Goal: Information Seeking & Learning: Learn about a topic

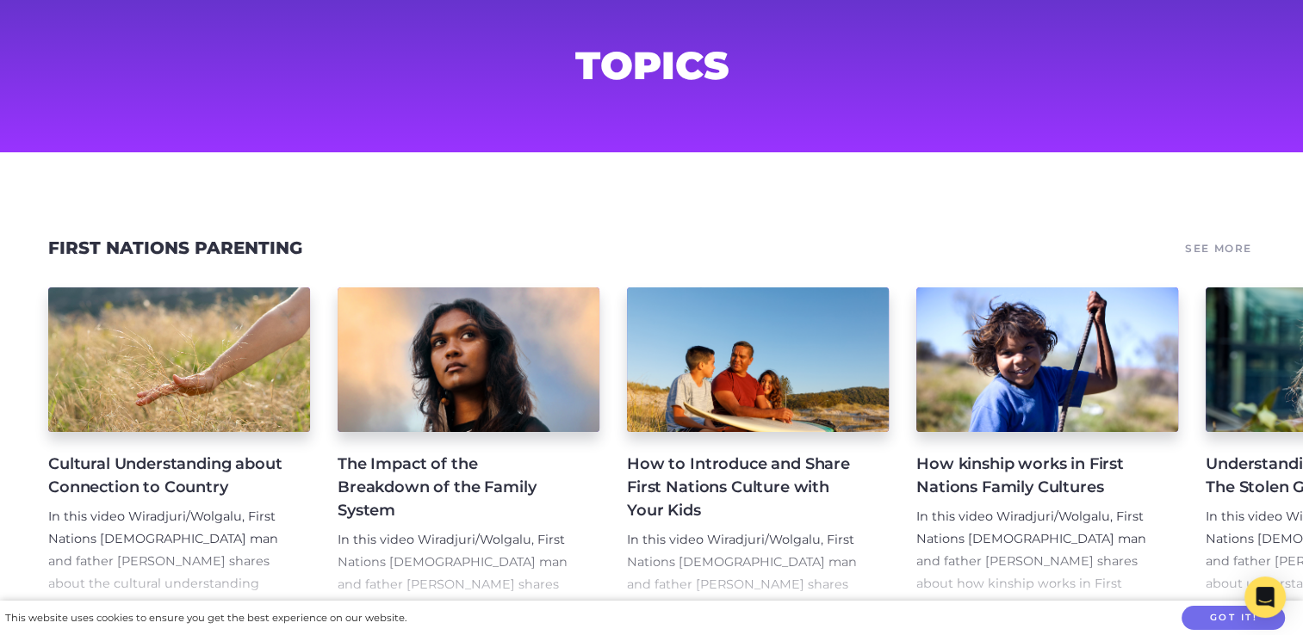
scroll to position [106, 0]
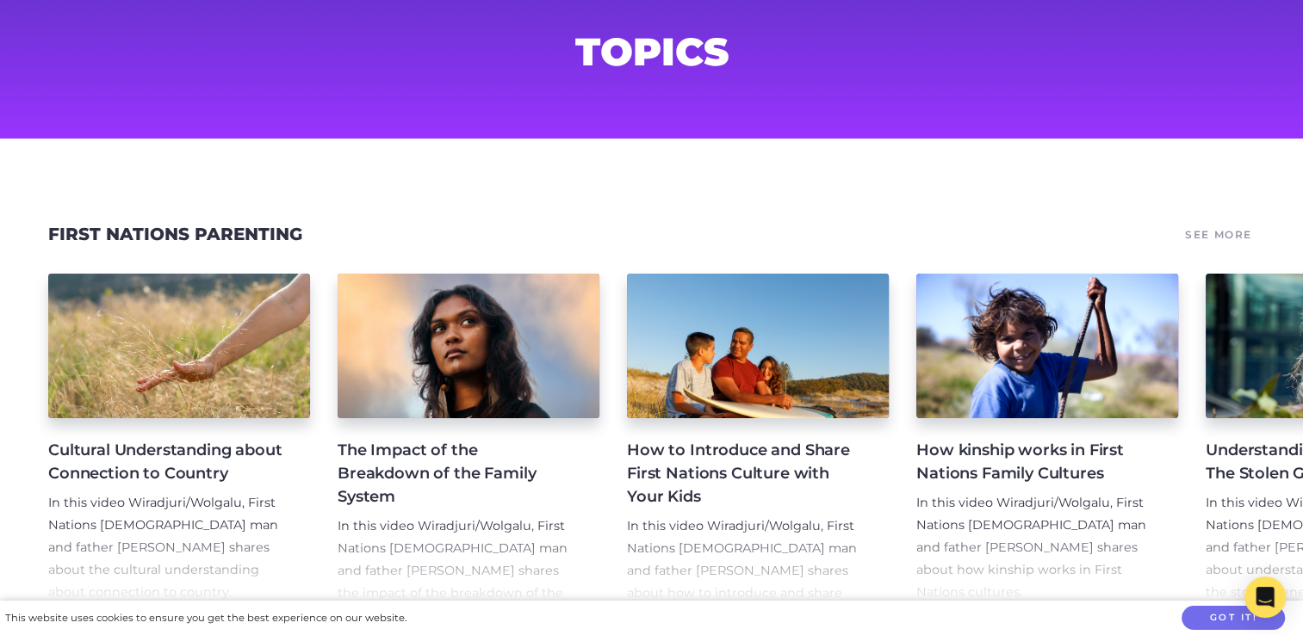
click at [157, 468] on h4 "Cultural Understanding about Connection to Country" at bounding box center [165, 462] width 234 height 46
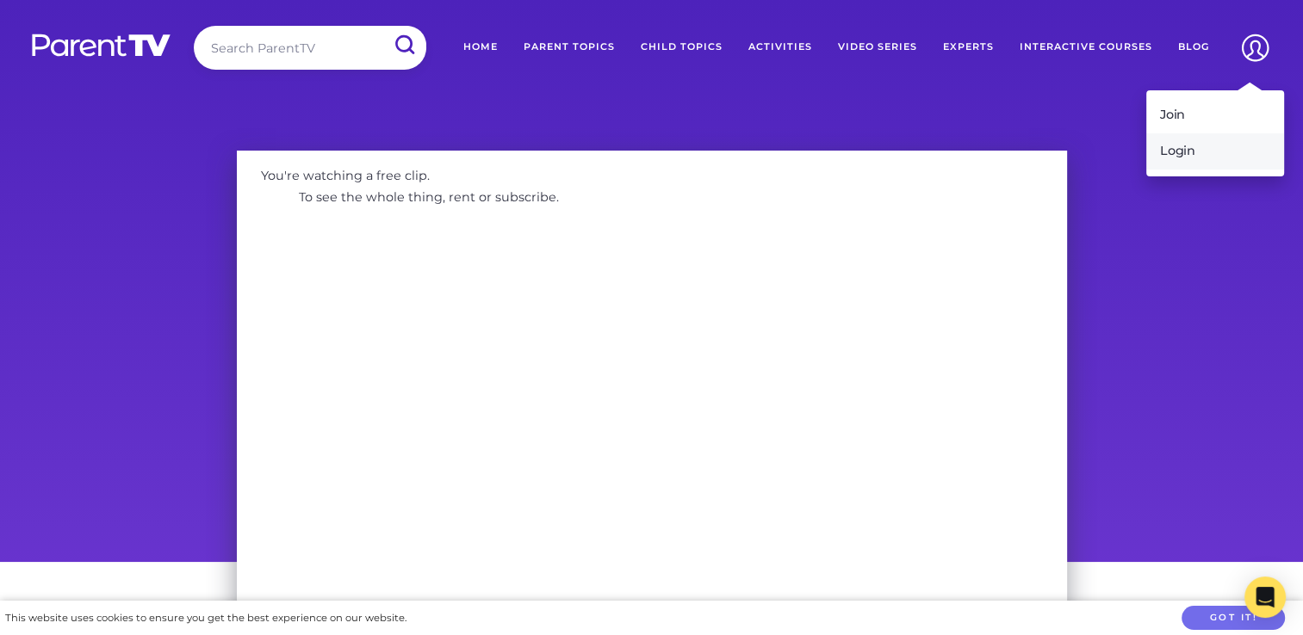
click at [1205, 150] on link "Login" at bounding box center [1215, 151] width 138 height 36
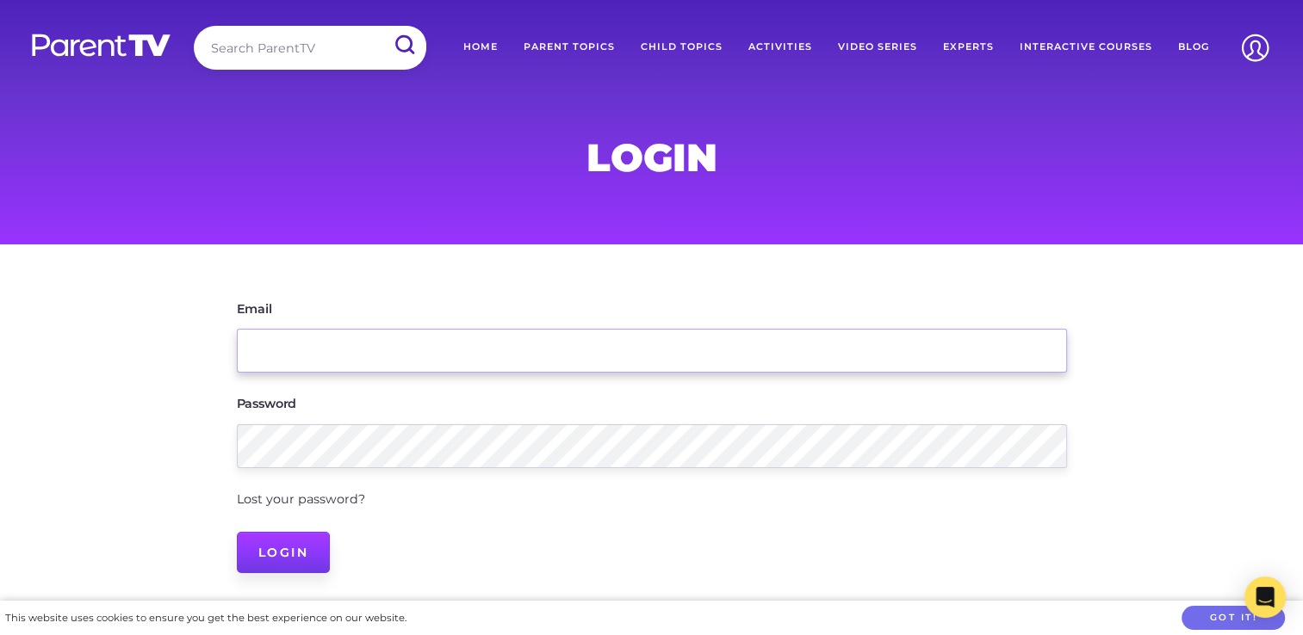
type input "[EMAIL_ADDRESS][DOMAIN_NAME]"
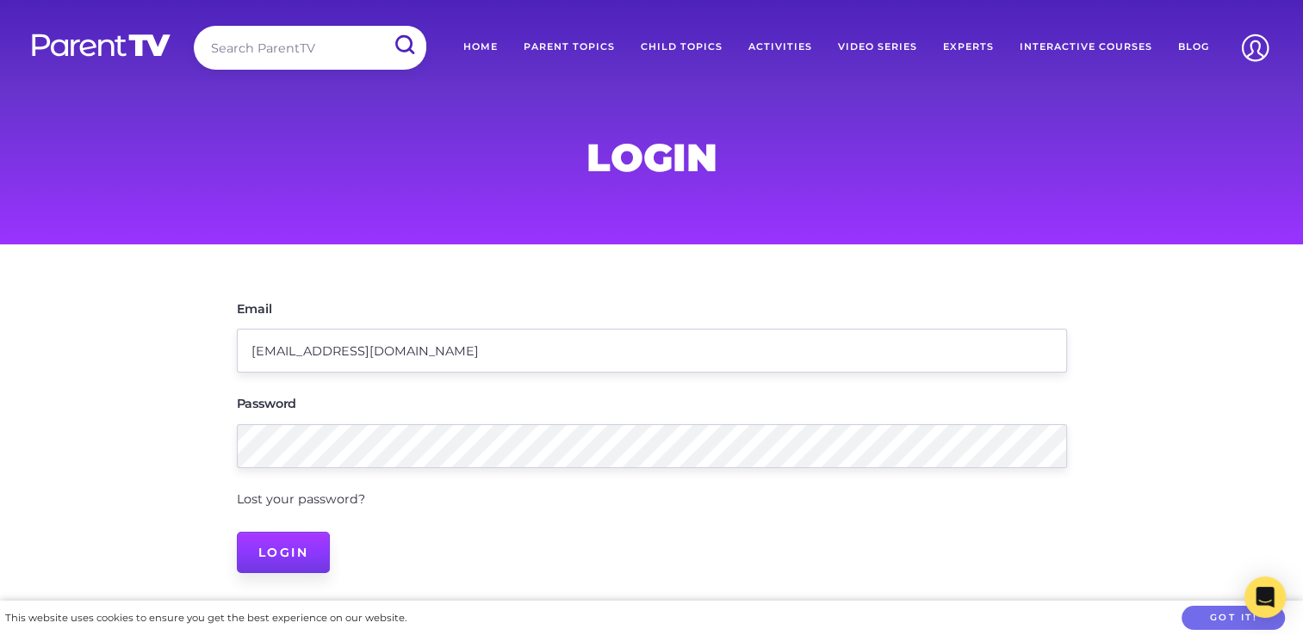
click at [283, 544] on input "Login" at bounding box center [284, 552] width 94 height 41
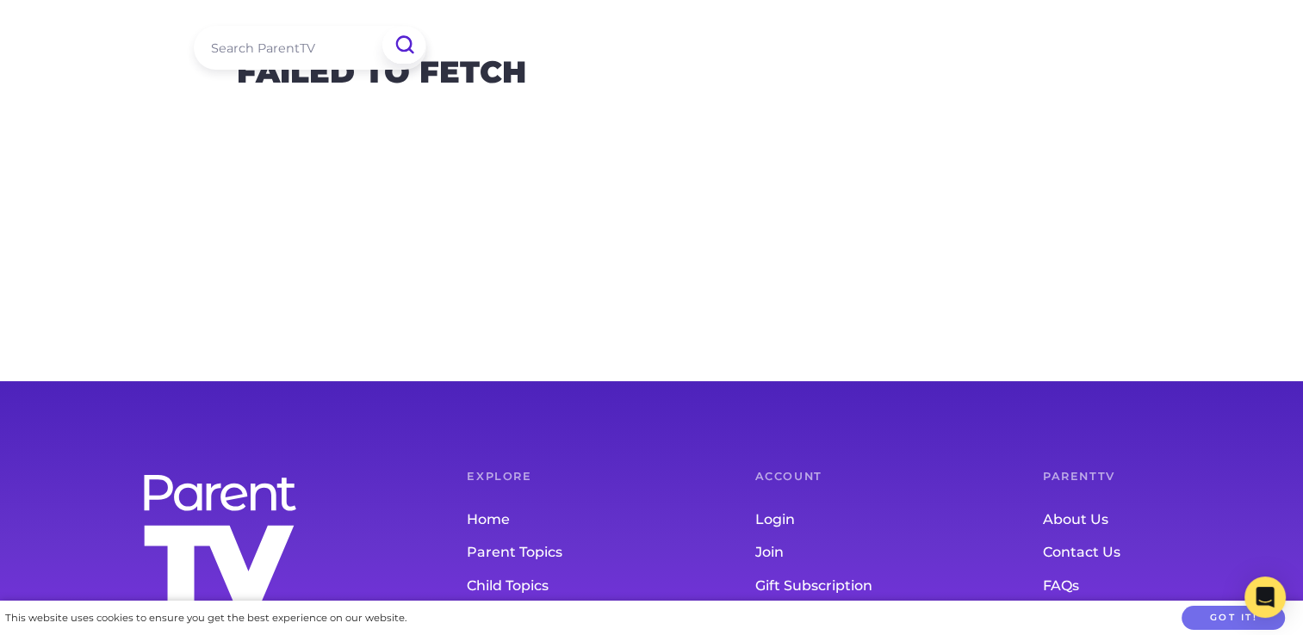
click at [409, 51] on input "submit" at bounding box center [403, 45] width 42 height 37
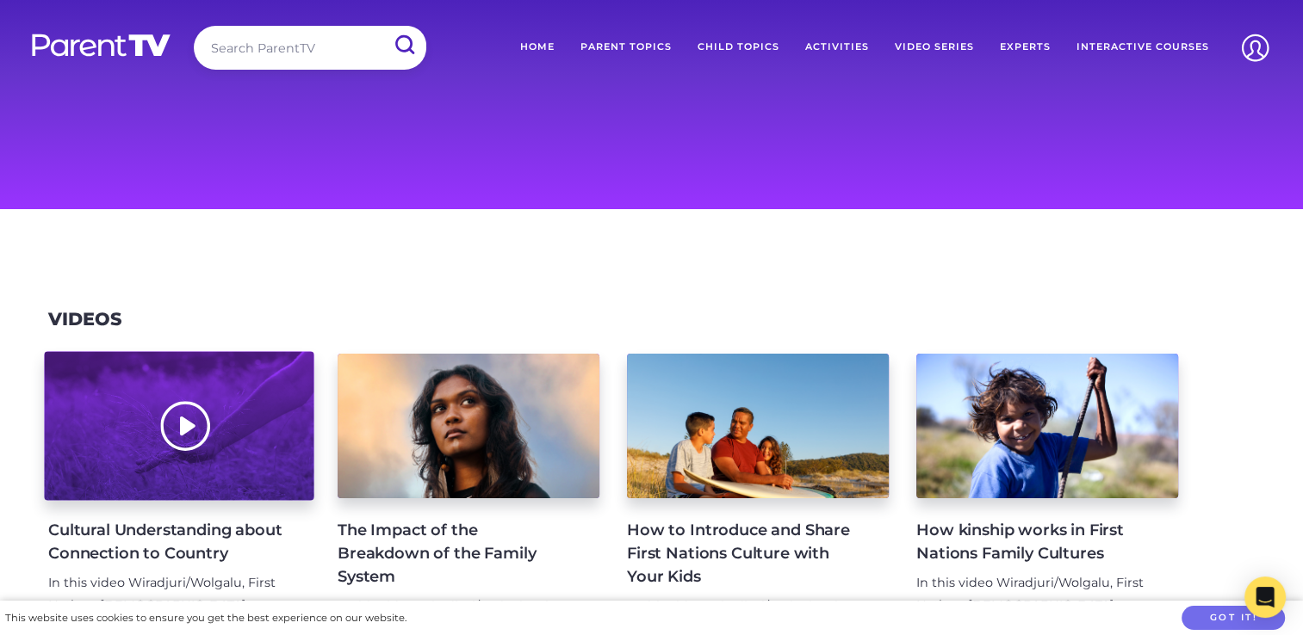
click at [196, 417] on div at bounding box center [179, 426] width 270 height 149
